Goal: Download file/media

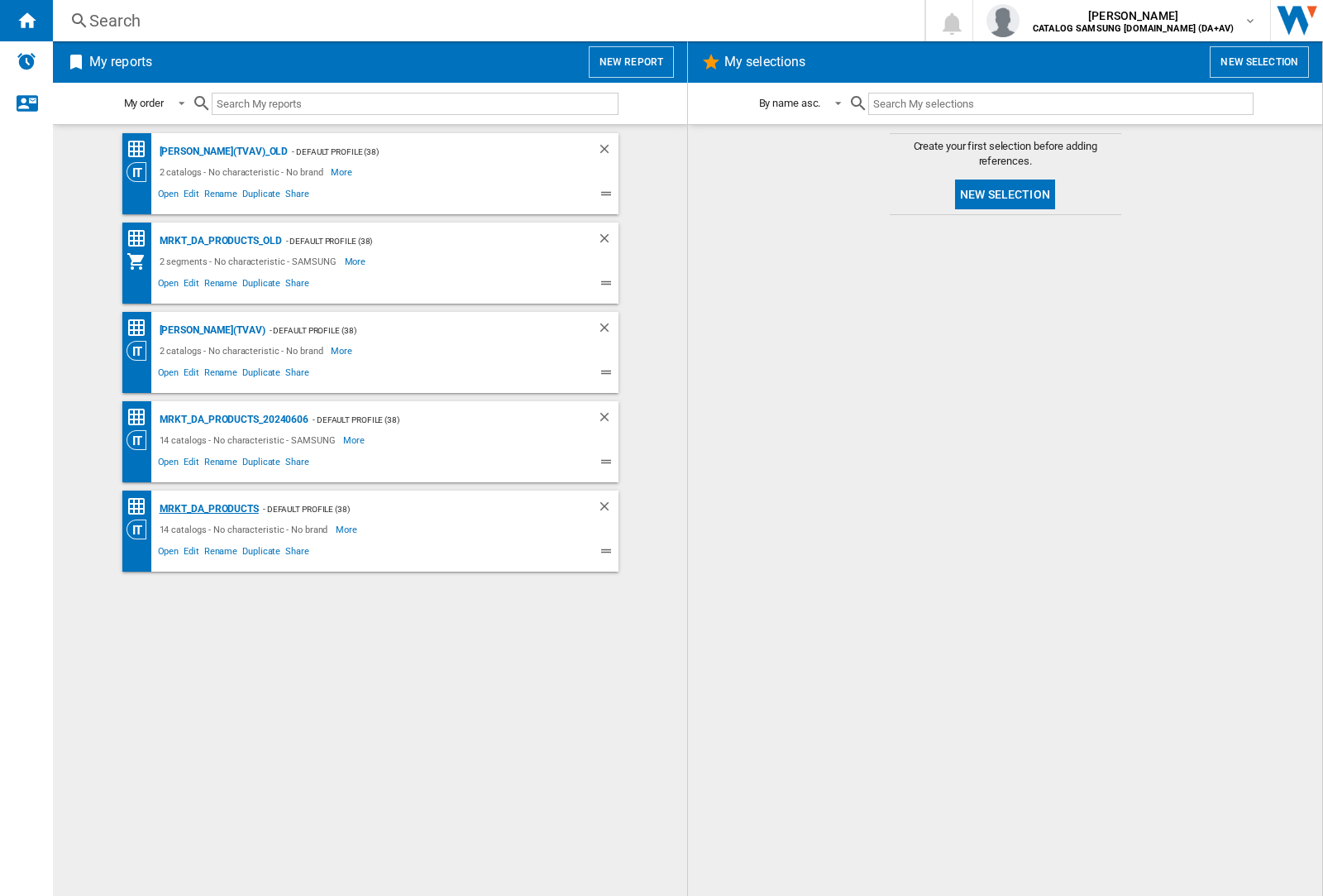
click at [209, 509] on div "MRKT_DA_PRODUCTS" at bounding box center [207, 509] width 103 height 21
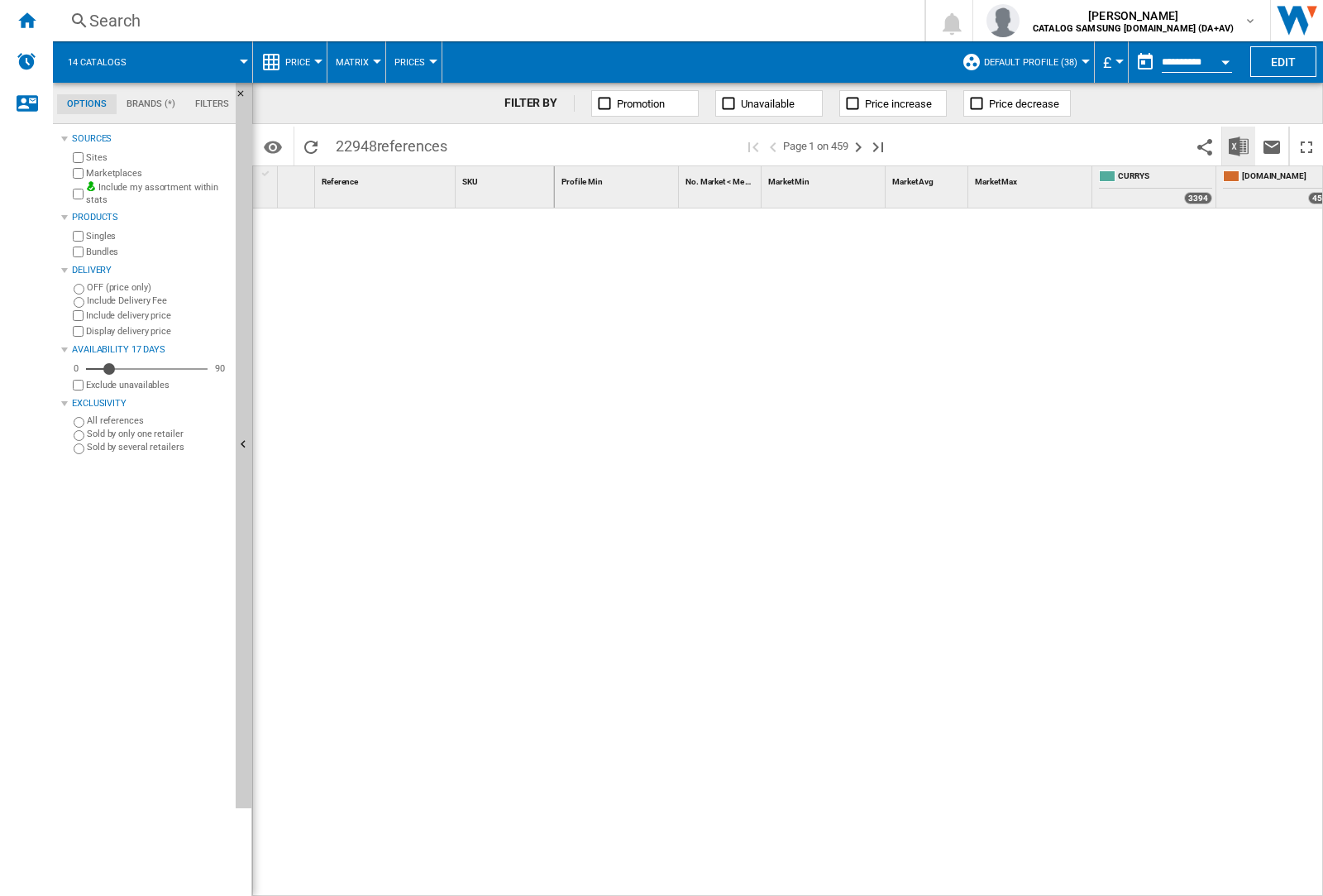
click at [1238, 145] on img "Download in Excel" at bounding box center [1238, 146] width 20 height 20
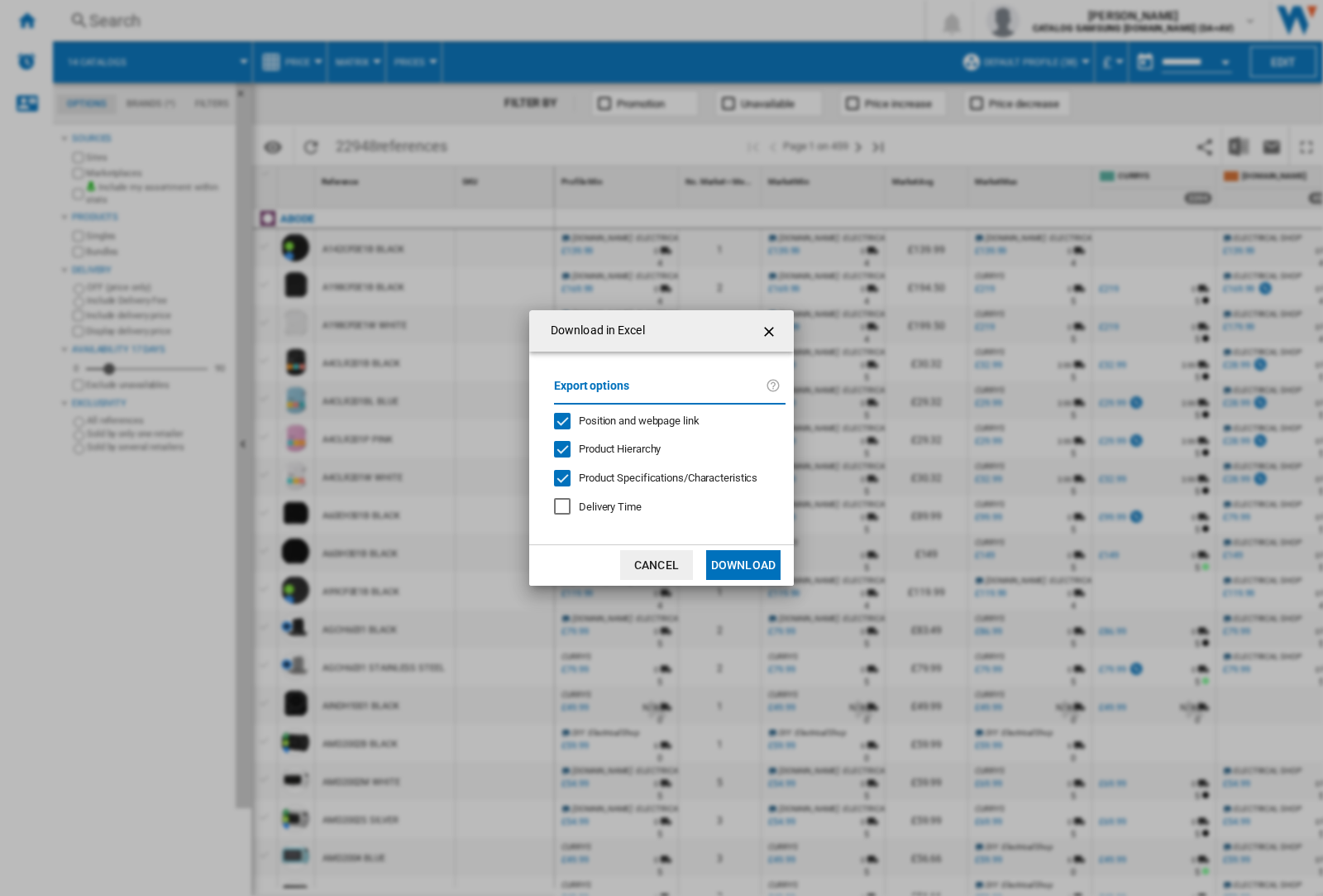
click at [628, 420] on span "Position and webpage link" at bounding box center [639, 420] width 121 height 12
drag, startPoint x: 628, startPoint y: 420, endPoint x: 743, endPoint y: 565, distance: 185.1
click at [743, 565] on button "Download" at bounding box center [743, 564] width 74 height 30
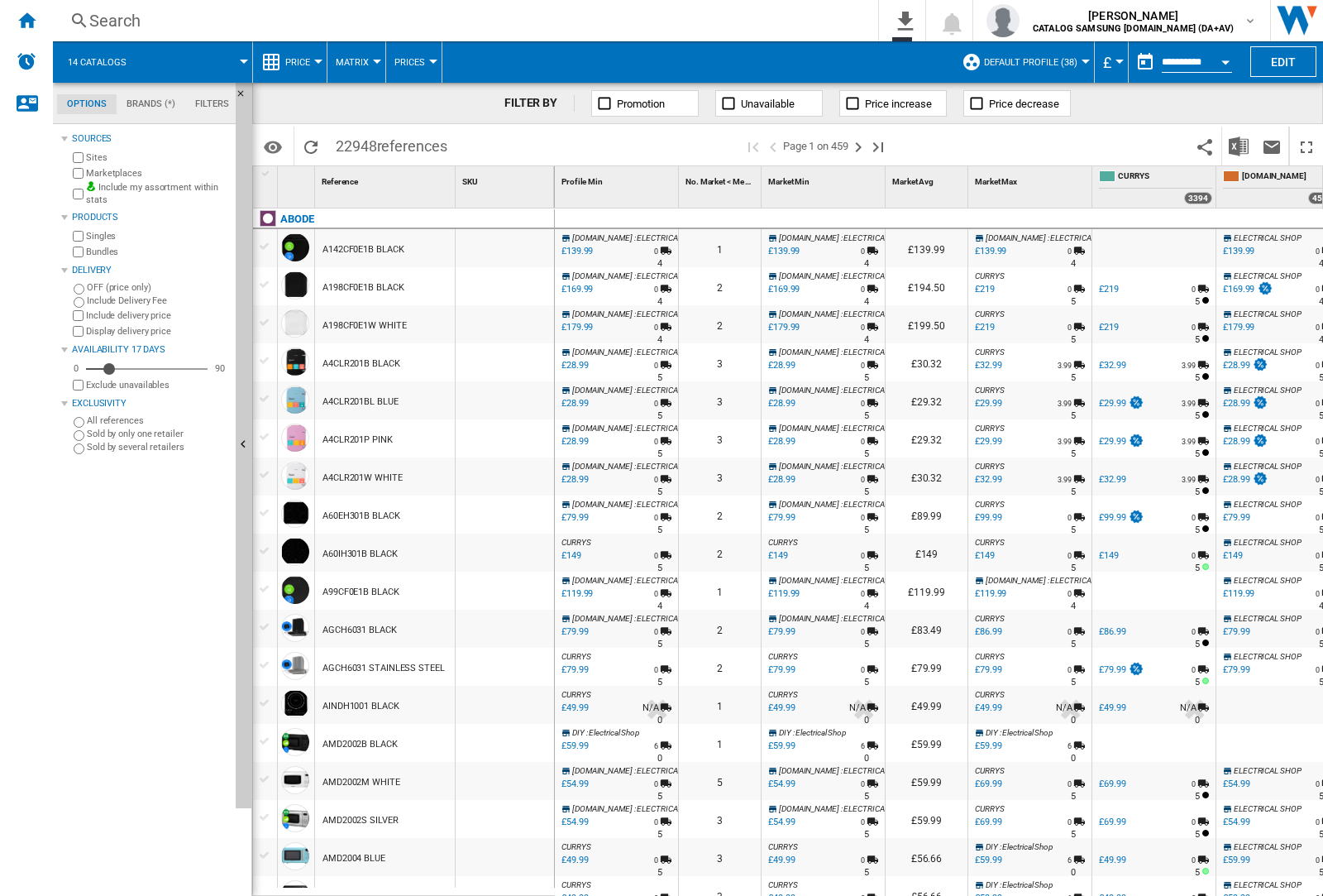
click at [190, 895] on div "Sources Sites Marketplaces Include my assortment within stats Products Singles …" at bounding box center [145, 511] width 168 height 767
click at [1020, 21] on img "button" at bounding box center [1003, 20] width 33 height 33
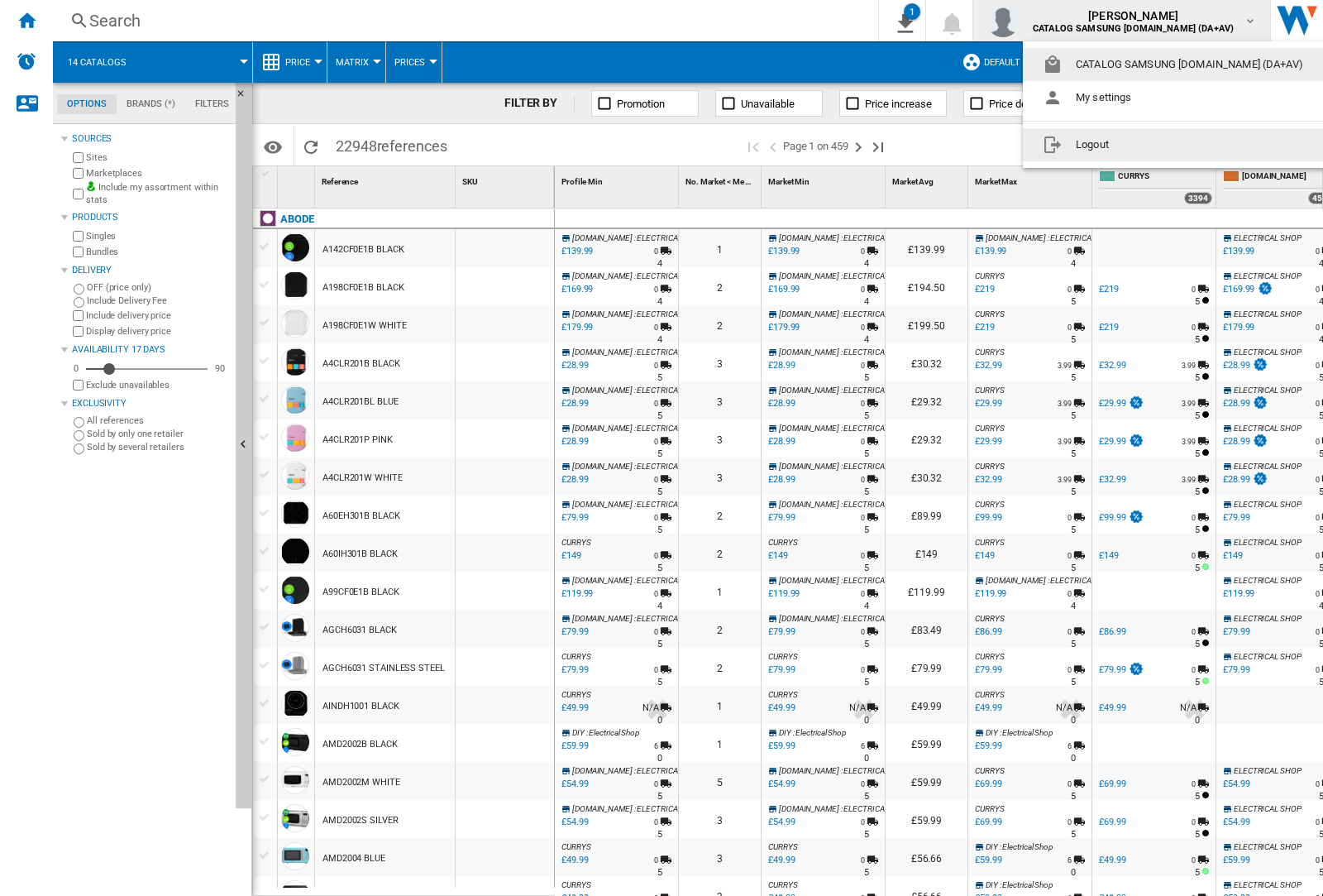
click at [1150, 145] on button "Logout" at bounding box center [1176, 144] width 307 height 33
